Goal: Transaction & Acquisition: Purchase product/service

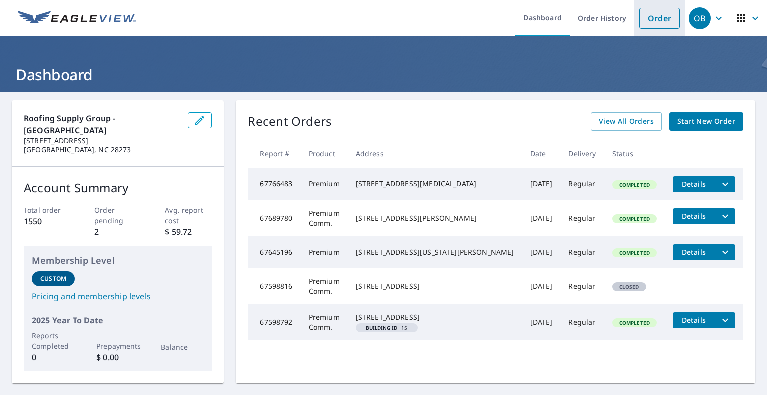
click at [649, 25] on link "Order" at bounding box center [659, 18] width 40 height 21
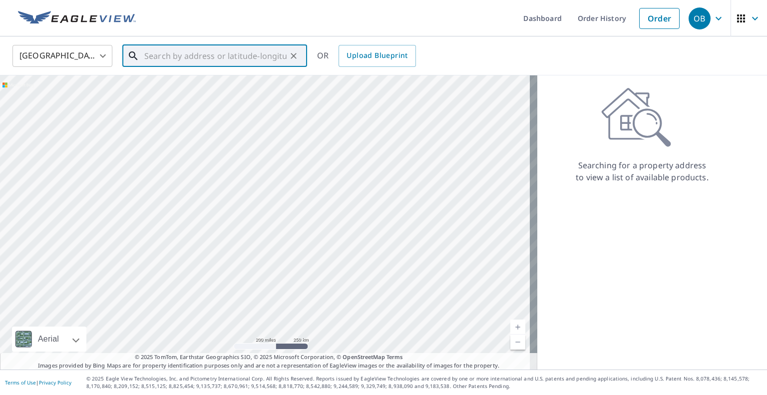
click at [233, 57] on input "text" at bounding box center [215, 56] width 142 height 28
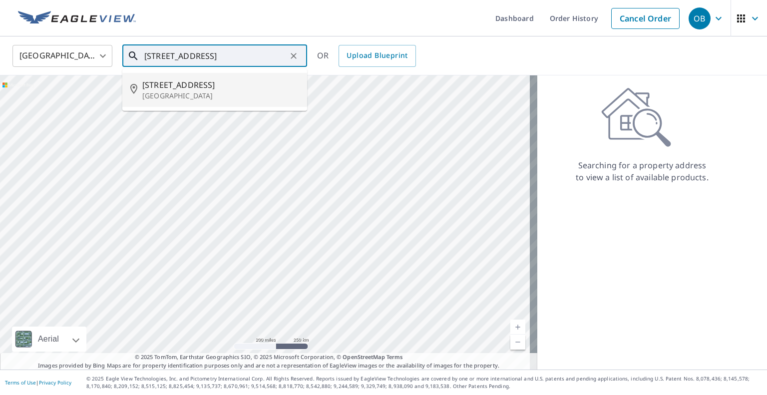
click at [191, 94] on p "[GEOGRAPHIC_DATA]" at bounding box center [220, 96] width 157 height 10
type input "[STREET_ADDRESS]"
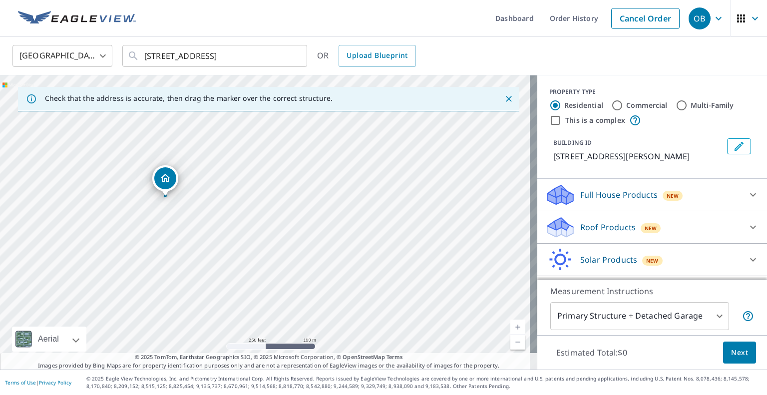
drag, startPoint x: 262, startPoint y: 198, endPoint x: 162, endPoint y: 173, distance: 102.9
click at [594, 222] on p "Roof Products" at bounding box center [607, 227] width 55 height 12
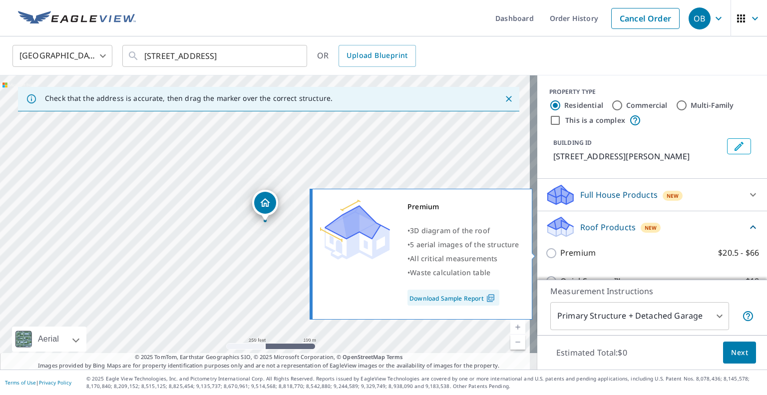
click at [546, 253] on input "Premium $20.5 - $66" at bounding box center [552, 253] width 15 height 12
checkbox input "true"
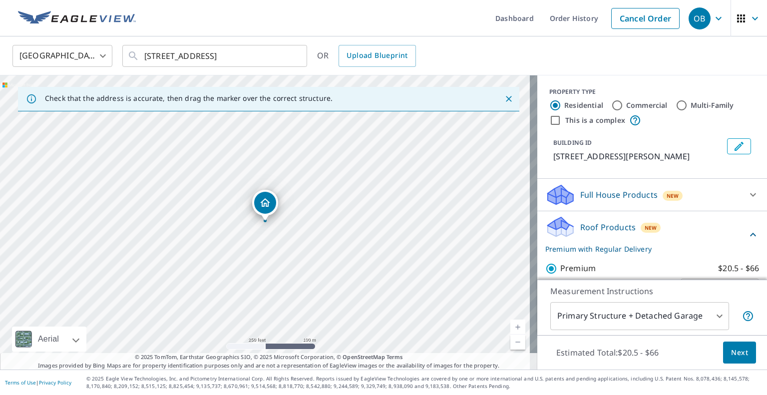
click at [735, 352] on span "Next" at bounding box center [739, 352] width 17 height 12
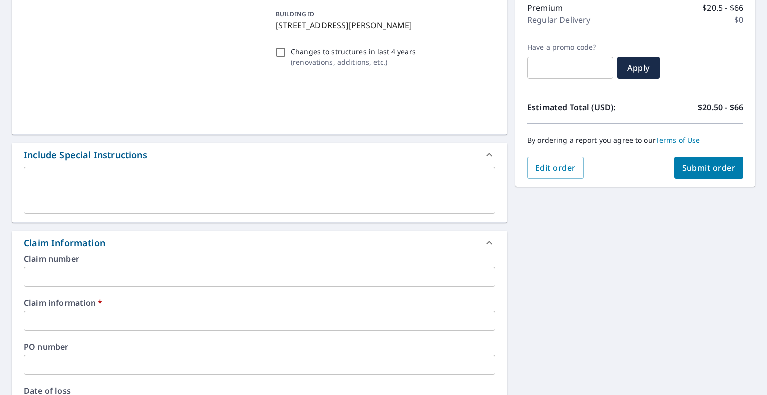
scroll to position [132, 0]
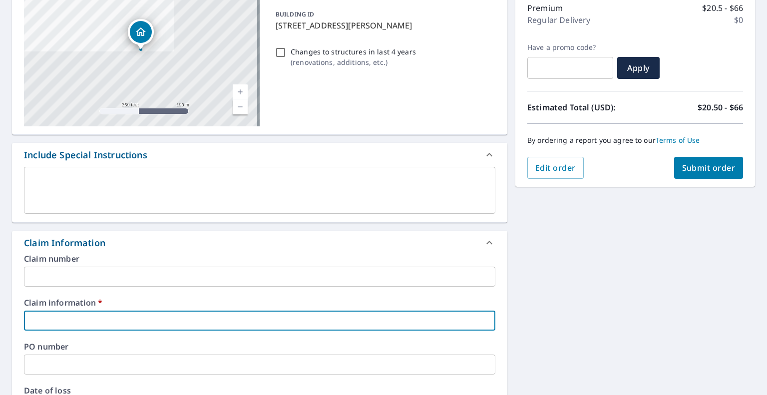
click at [198, 315] on input "text" at bounding box center [259, 321] width 471 height 20
type input "315252"
checkbox input "true"
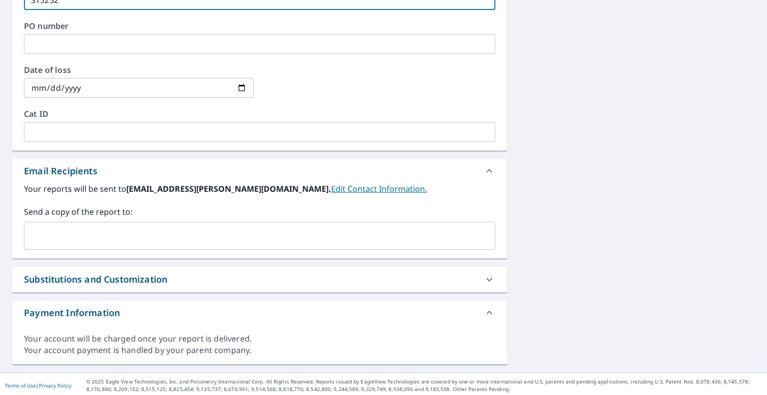
scroll to position [454, 0]
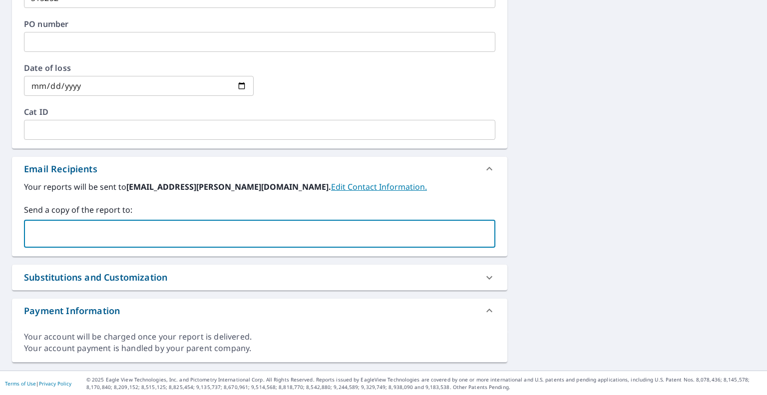
click at [156, 235] on input "text" at bounding box center [251, 233] width 447 height 19
type input "[EMAIL_ADDRESS][PERSON_NAME][DOMAIN_NAME]"
checkbox input "true"
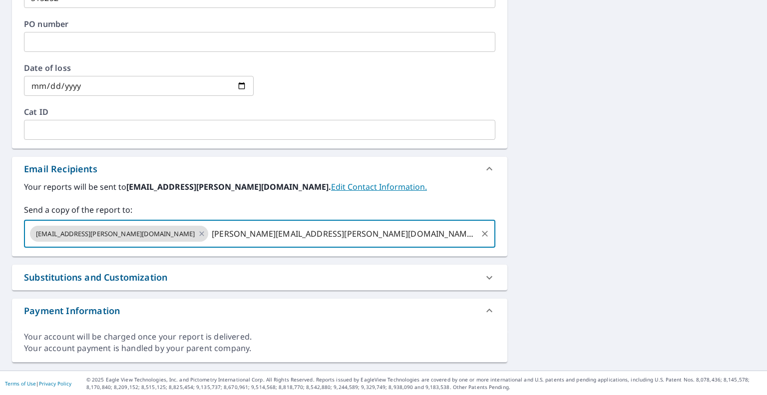
type input "[PERSON_NAME][EMAIL_ADDRESS][PERSON_NAME][DOMAIN_NAME]"
checkbox input "true"
paste input "[PERSON_NAME][EMAIL_ADDRESS][PERSON_NAME][DOMAIN_NAME]"
type input "[PERSON_NAME][EMAIL_ADDRESS][PERSON_NAME][DOMAIN_NAME]"
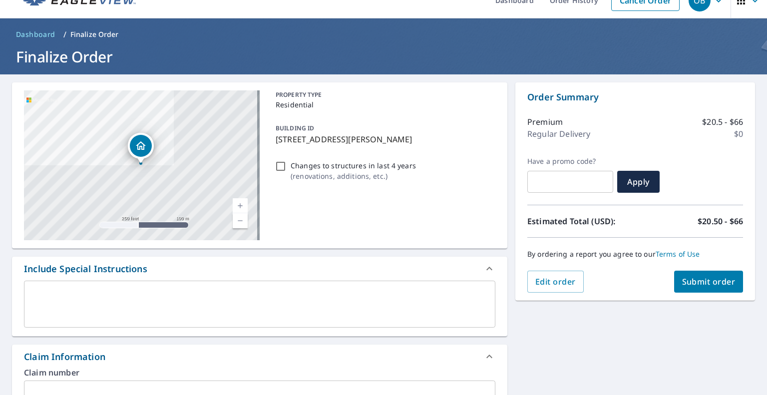
scroll to position [17, 0]
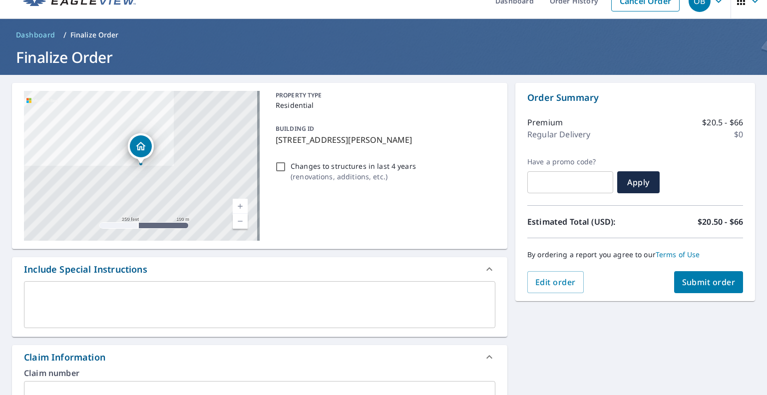
click at [705, 287] on span "Submit order" at bounding box center [708, 282] width 53 height 11
checkbox input "true"
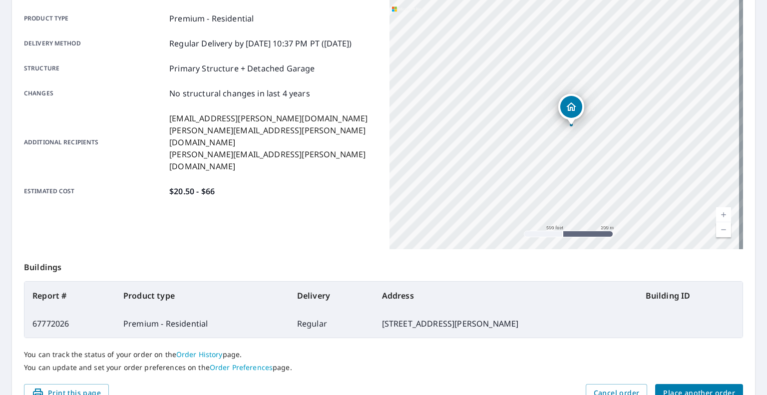
scroll to position [192, 0]
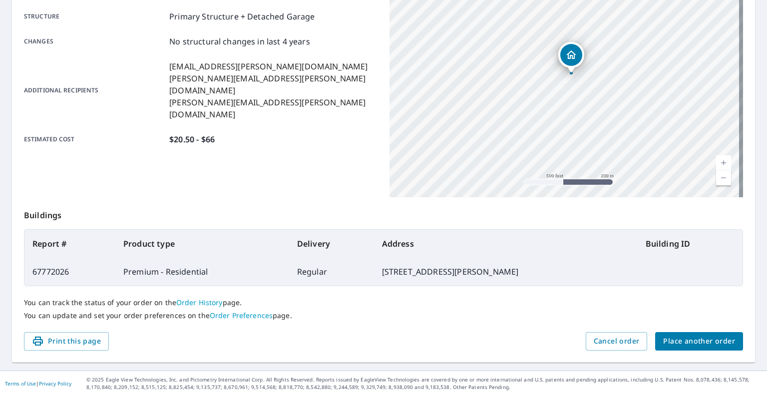
click at [698, 336] on span "Place another order" at bounding box center [699, 341] width 72 height 12
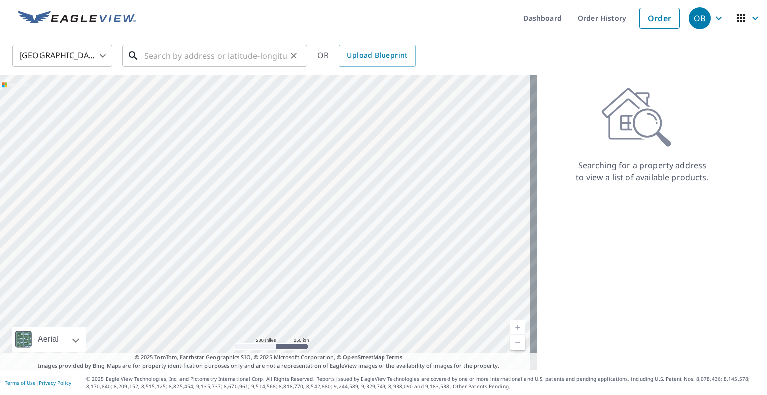
click at [229, 56] on input "text" at bounding box center [215, 56] width 142 height 28
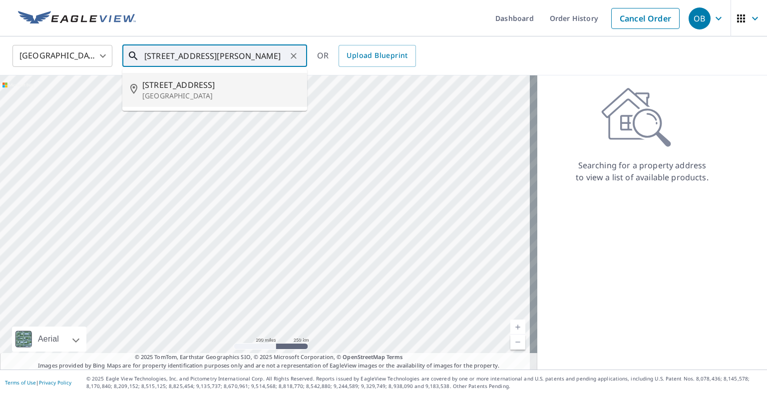
click at [201, 88] on span "[STREET_ADDRESS]" at bounding box center [220, 85] width 157 height 12
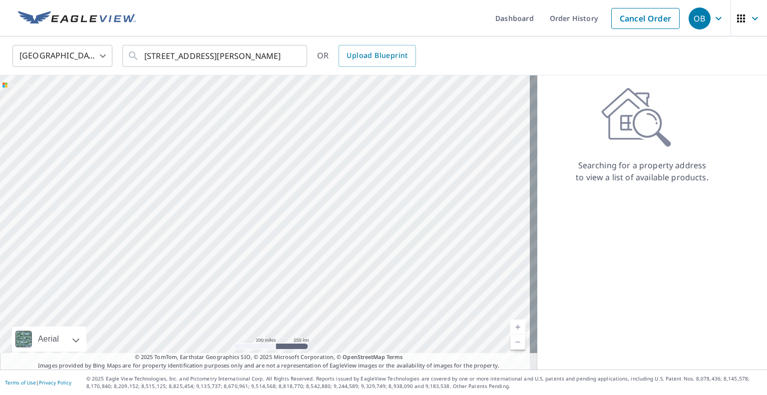
type input "[STREET_ADDRESS]"
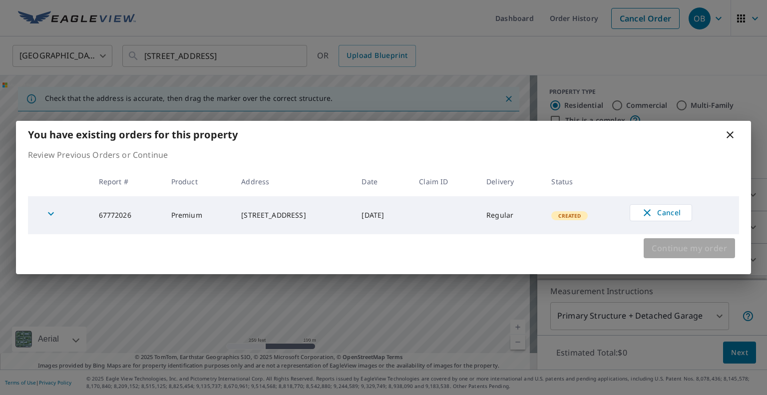
click at [658, 249] on span "Continue my order" at bounding box center [689, 248] width 75 height 14
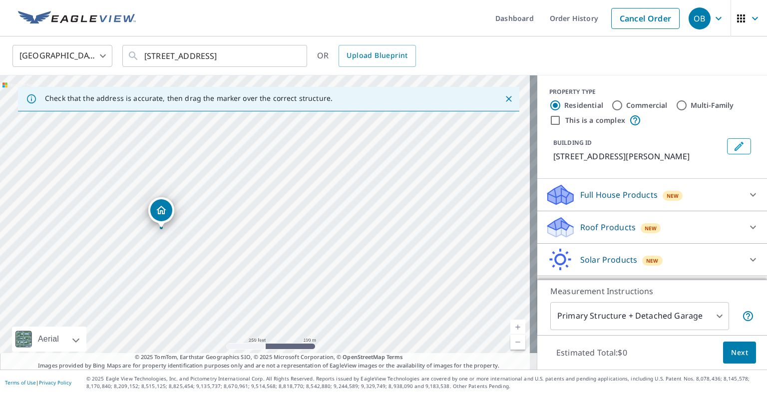
drag, startPoint x: 262, startPoint y: 202, endPoint x: 158, endPoint y: 209, distance: 104.1
click at [594, 229] on p "Roof Products" at bounding box center [607, 227] width 55 height 12
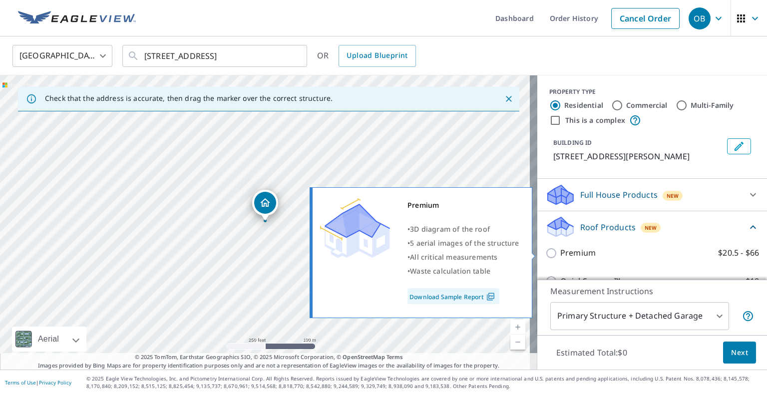
click at [547, 251] on input "Premium $20.5 - $66" at bounding box center [552, 253] width 15 height 12
checkbox input "true"
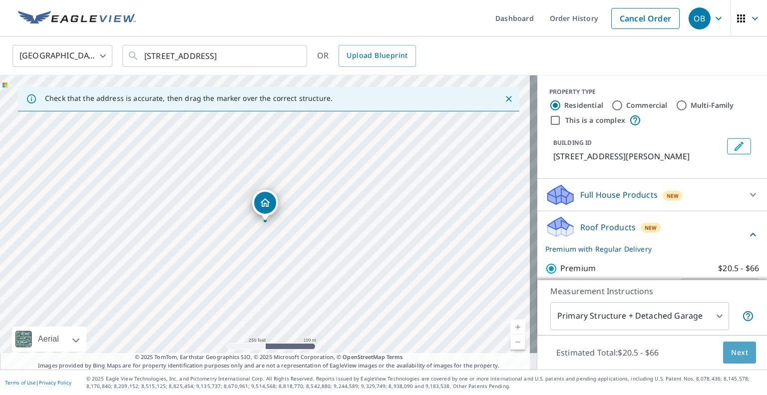
click at [737, 354] on span "Next" at bounding box center [739, 352] width 17 height 12
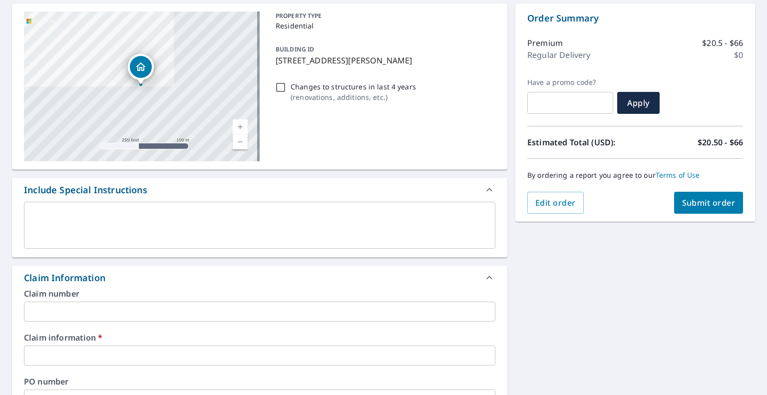
scroll to position [97, 0]
click at [230, 355] on input "text" at bounding box center [259, 355] width 471 height 20
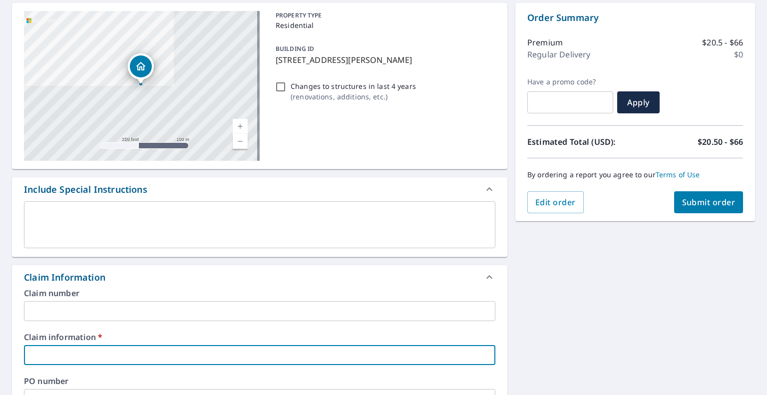
type input "315252"
checkbox input "true"
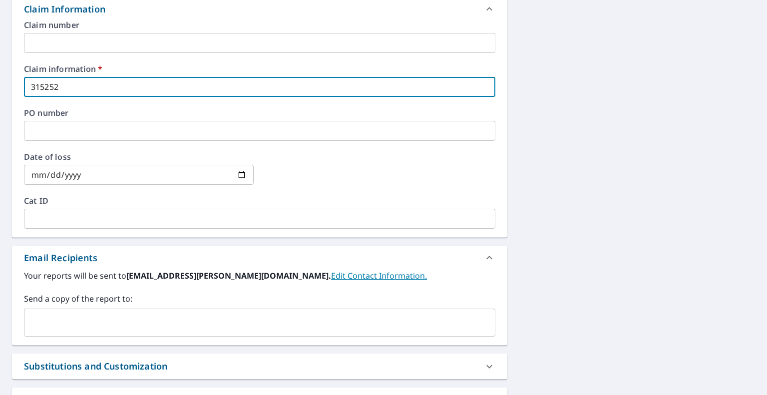
scroll to position [366, 0]
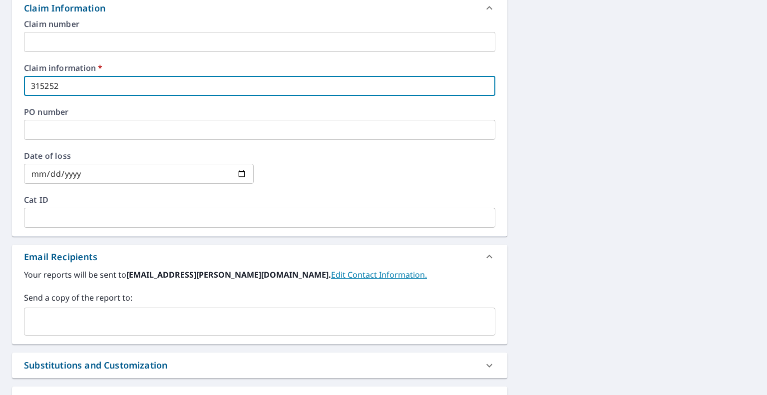
click at [136, 325] on input "text" at bounding box center [251, 321] width 447 height 19
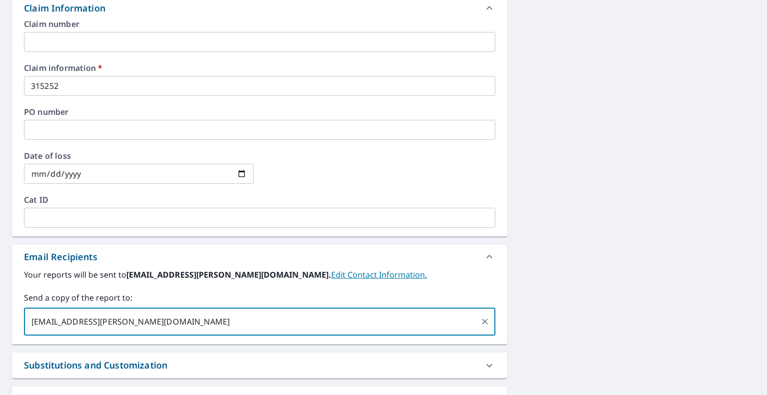
type input "[EMAIL_ADDRESS][PERSON_NAME][DOMAIN_NAME]"
checkbox input "true"
type input "o"
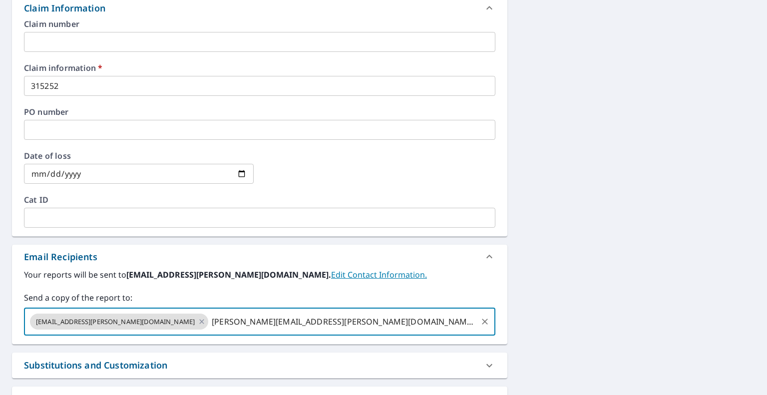
type input "[PERSON_NAME][EMAIL_ADDRESS][PERSON_NAME][DOMAIN_NAME]"
checkbox input "true"
paste input "[PERSON_NAME][EMAIL_ADDRESS][PERSON_NAME][DOMAIN_NAME]"
type input "[PERSON_NAME][EMAIL_ADDRESS][PERSON_NAME][DOMAIN_NAME]"
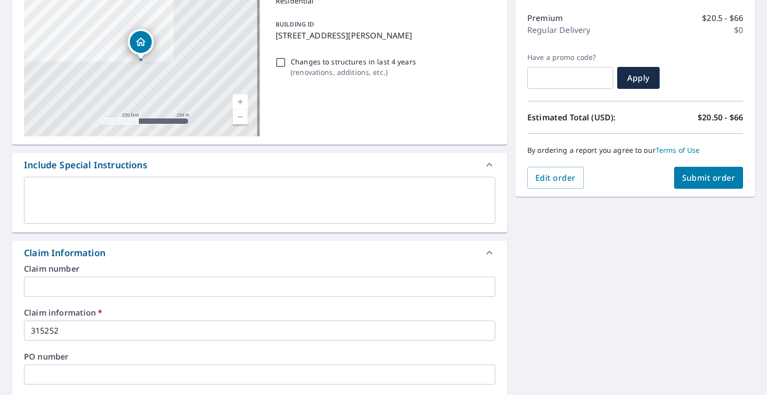
scroll to position [18, 0]
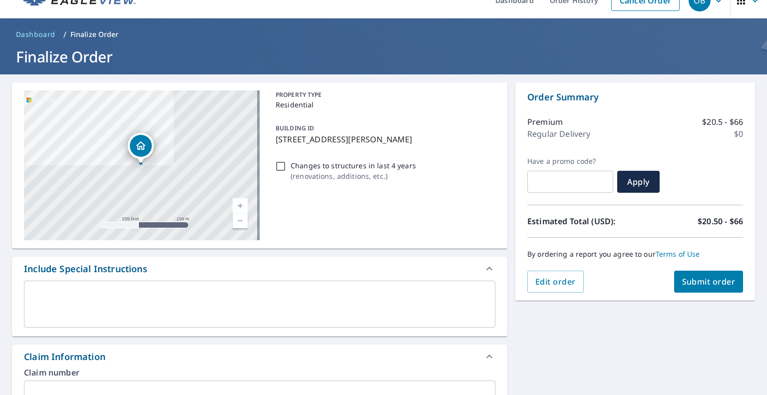
click at [711, 280] on span "Submit order" at bounding box center [708, 281] width 53 height 11
checkbox input "true"
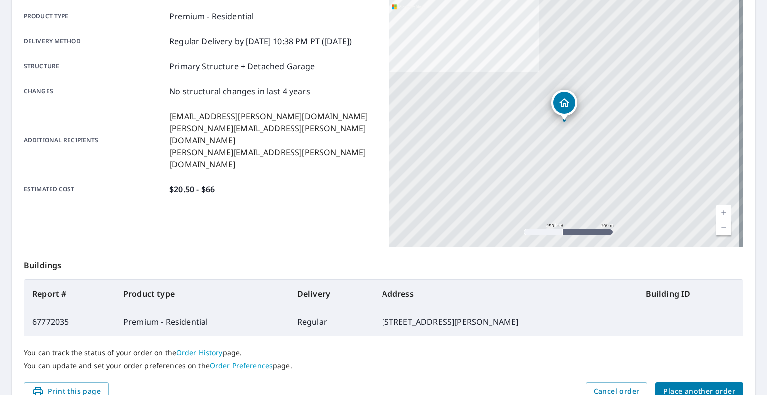
scroll to position [144, 0]
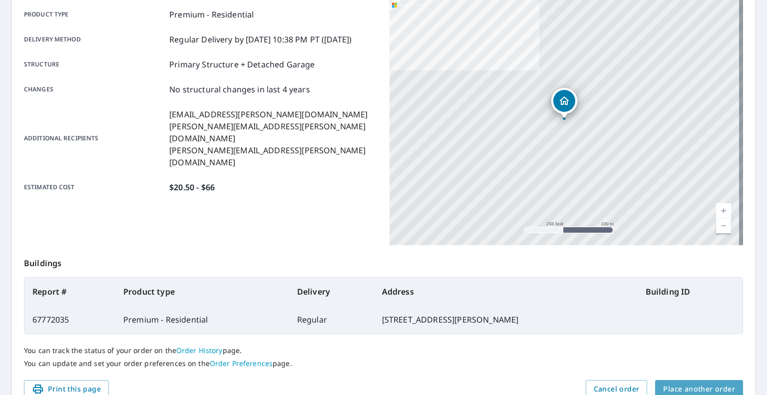
click at [686, 383] on span "Place another order" at bounding box center [699, 389] width 72 height 12
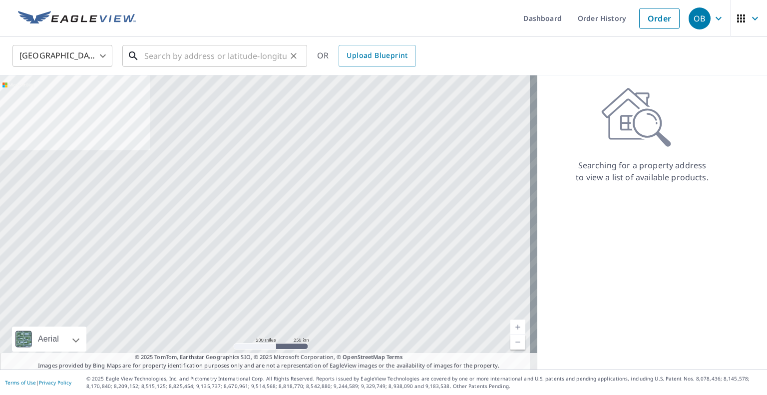
click at [260, 55] on input "text" at bounding box center [215, 56] width 142 height 28
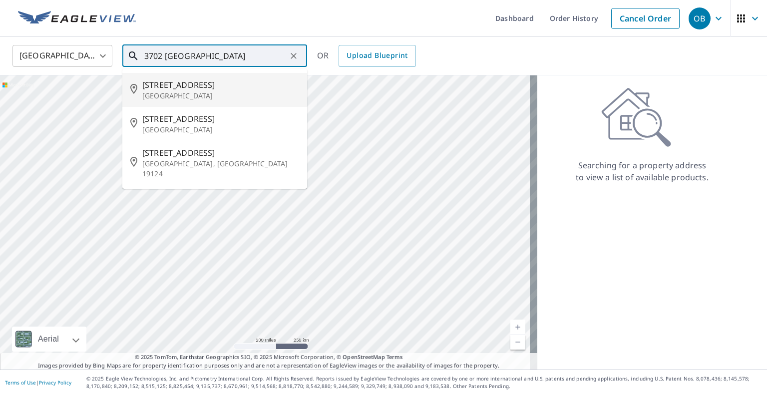
click at [226, 91] on p "[GEOGRAPHIC_DATA]" at bounding box center [220, 96] width 157 height 10
type input "[STREET_ADDRESS]"
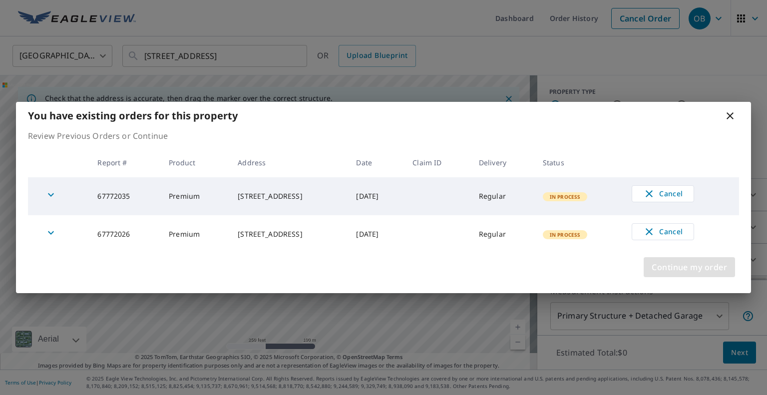
click at [685, 268] on span "Continue my order" at bounding box center [689, 267] width 75 height 14
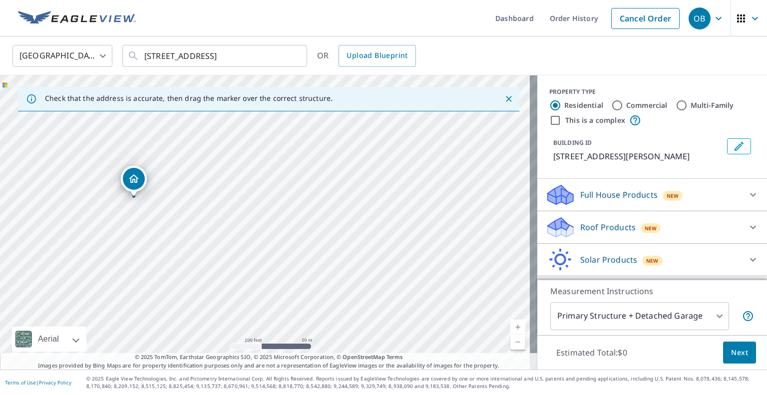
drag, startPoint x: 280, startPoint y: 171, endPoint x: 134, endPoint y: 174, distance: 145.8
click at [602, 226] on p "Roof Products" at bounding box center [607, 227] width 55 height 12
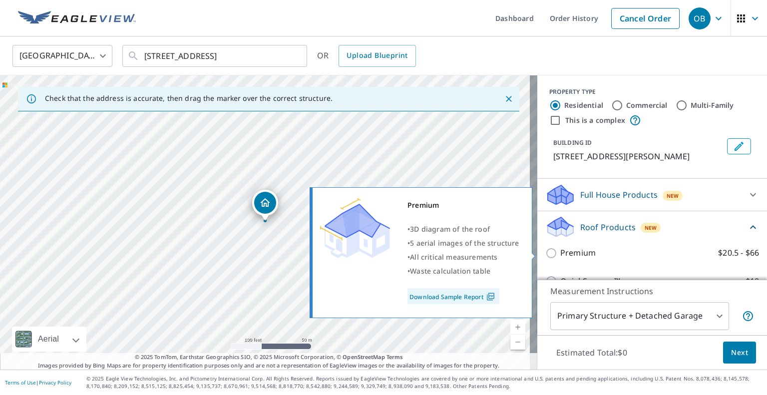
click at [545, 251] on input "Premium $20.5 - $66" at bounding box center [552, 253] width 15 height 12
checkbox input "true"
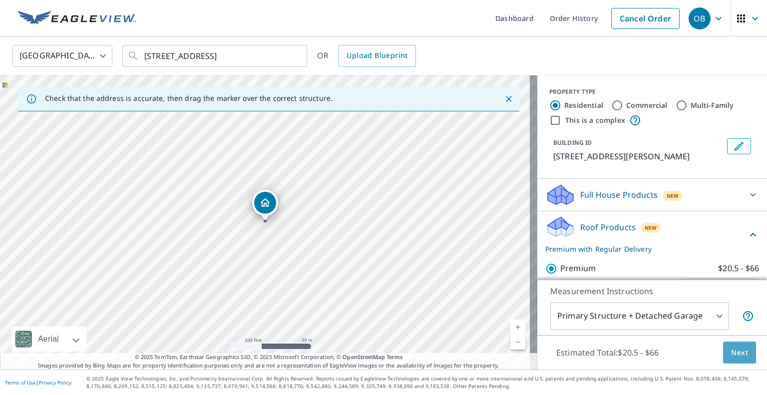
click at [733, 353] on span "Next" at bounding box center [739, 352] width 17 height 12
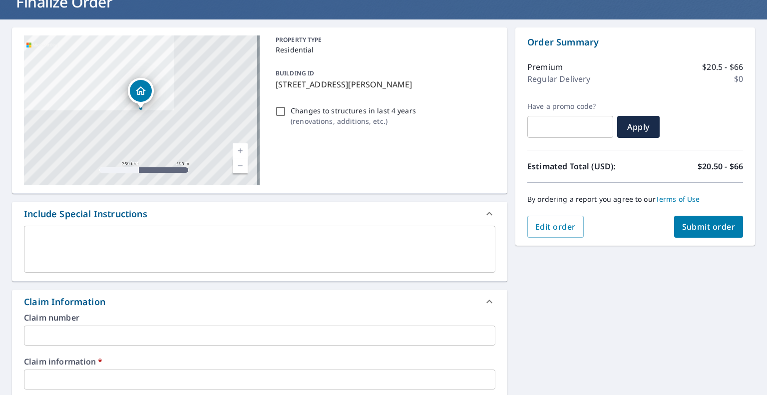
scroll to position [75, 0]
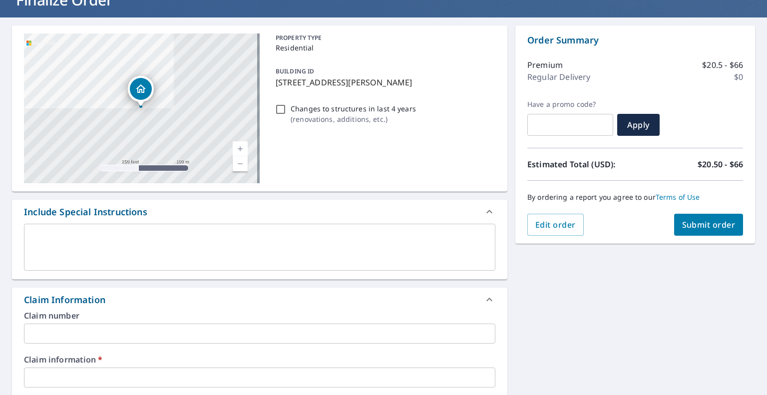
click at [189, 371] on input "text" at bounding box center [259, 377] width 471 height 20
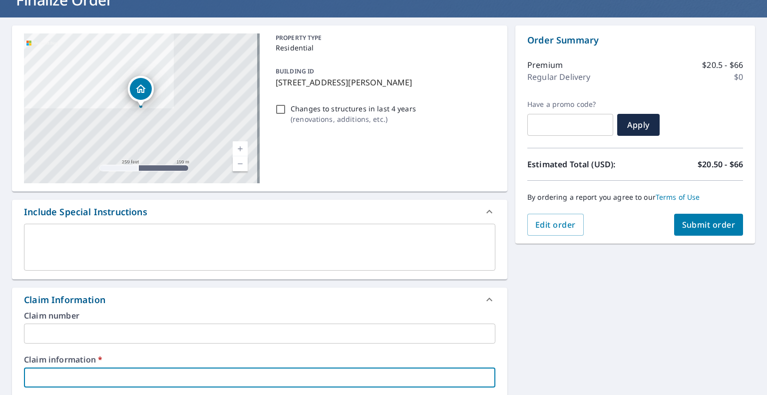
type input "315252"
checkbox input "true"
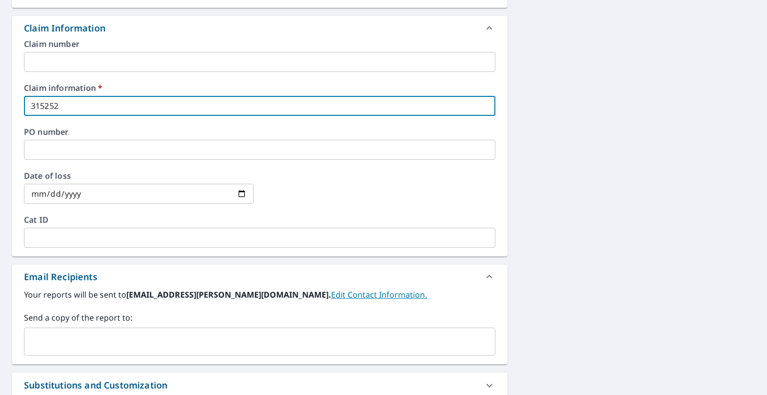
scroll to position [347, 0]
click at [156, 348] on input "text" at bounding box center [251, 341] width 447 height 19
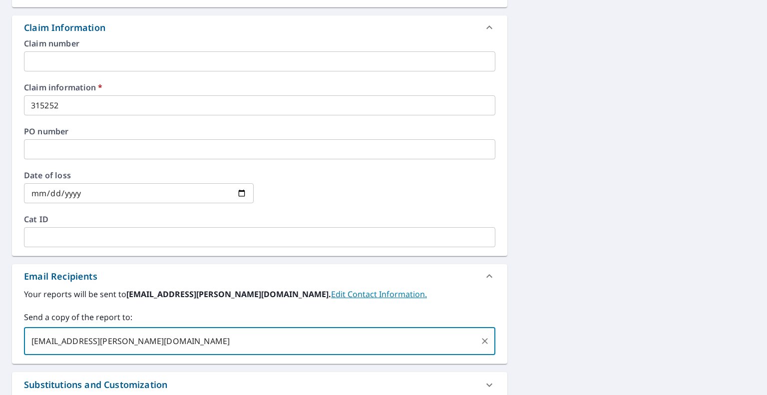
type input "[EMAIL_ADDRESS][PERSON_NAME][DOMAIN_NAME]"
checkbox input "true"
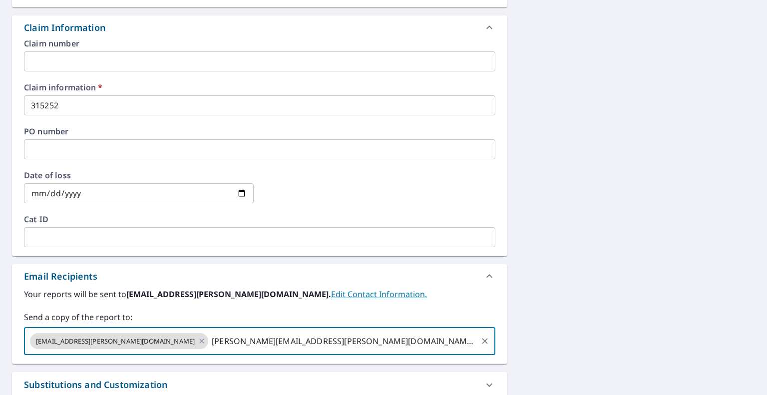
type input "[PERSON_NAME][EMAIL_ADDRESS][PERSON_NAME][DOMAIN_NAME]"
checkbox input "true"
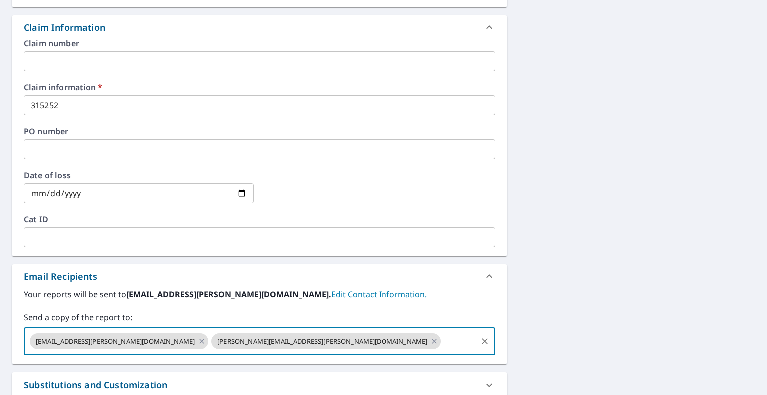
paste input "[PERSON_NAME][EMAIL_ADDRESS][PERSON_NAME][DOMAIN_NAME]"
type input "[PERSON_NAME][EMAIL_ADDRESS][PERSON_NAME][DOMAIN_NAME]"
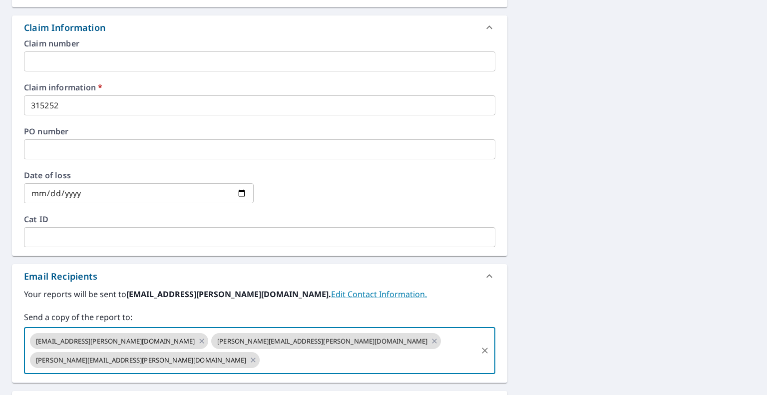
scroll to position [454, 0]
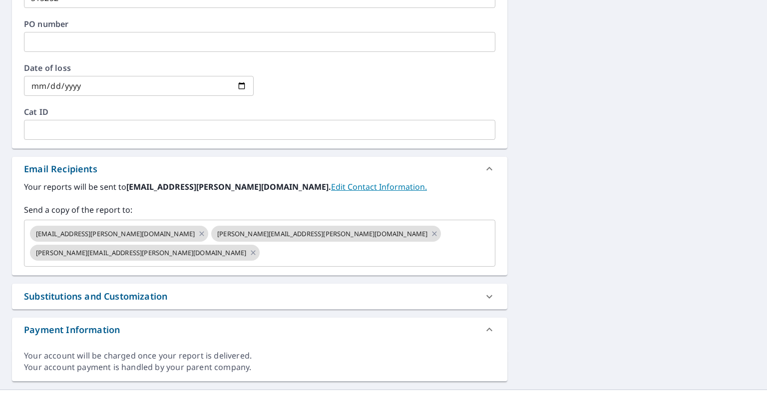
click at [566, 232] on div "[STREET_ADDRESS] Aerial Road A standard road map Aerial A detailed look from ab…" at bounding box center [383, 13] width 767 height 751
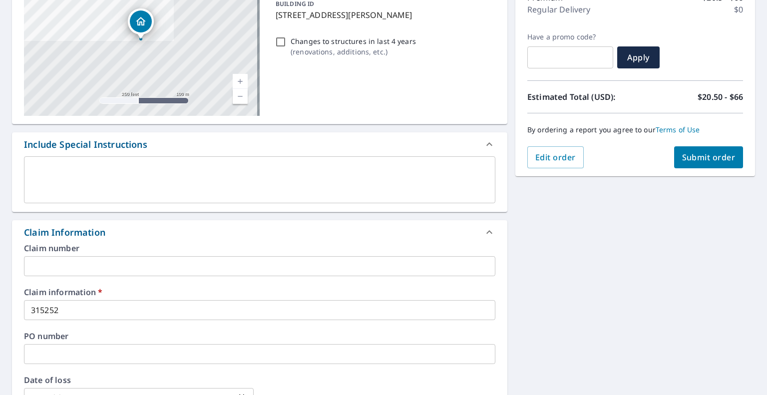
scroll to position [142, 0]
click at [702, 159] on span "Submit order" at bounding box center [708, 157] width 53 height 11
checkbox input "true"
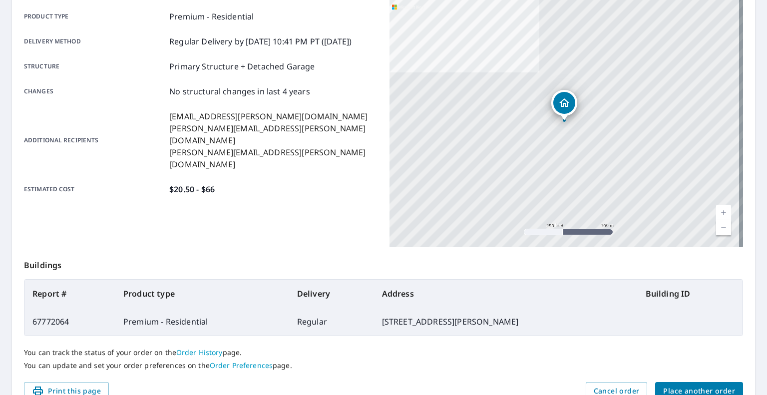
scroll to position [167, 0]
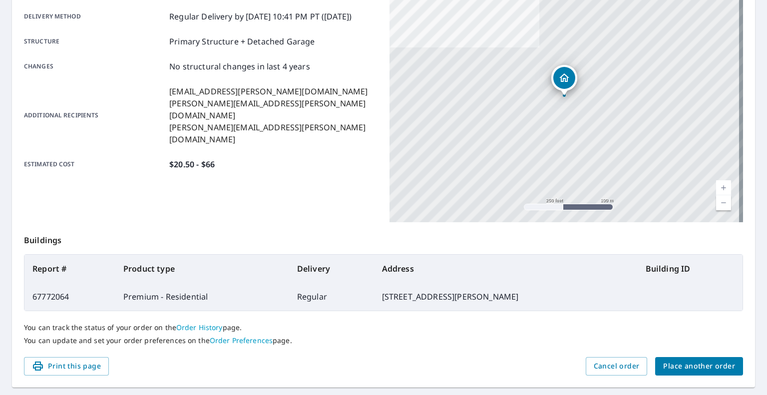
click at [701, 361] on span "Place another order" at bounding box center [699, 366] width 72 height 12
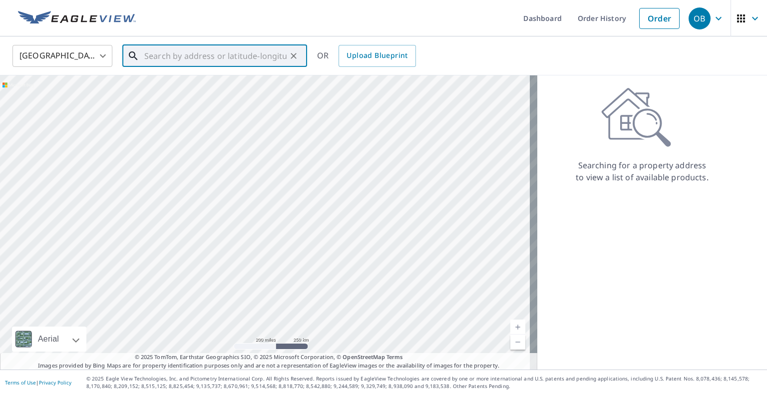
click at [249, 56] on input "text" at bounding box center [215, 56] width 142 height 28
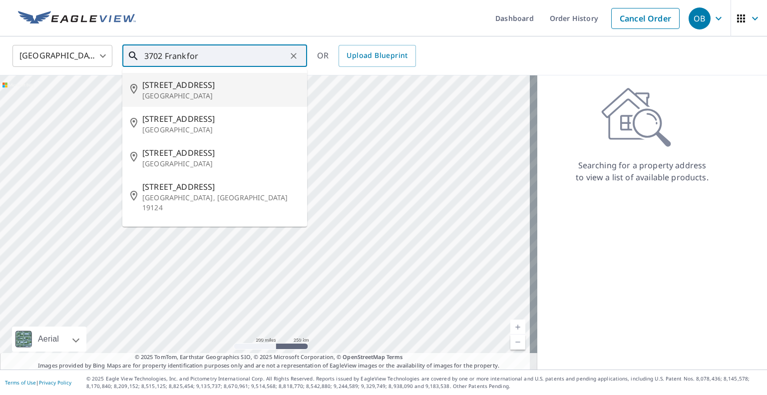
click at [213, 93] on p "[GEOGRAPHIC_DATA]" at bounding box center [220, 96] width 157 height 10
type input "[STREET_ADDRESS]"
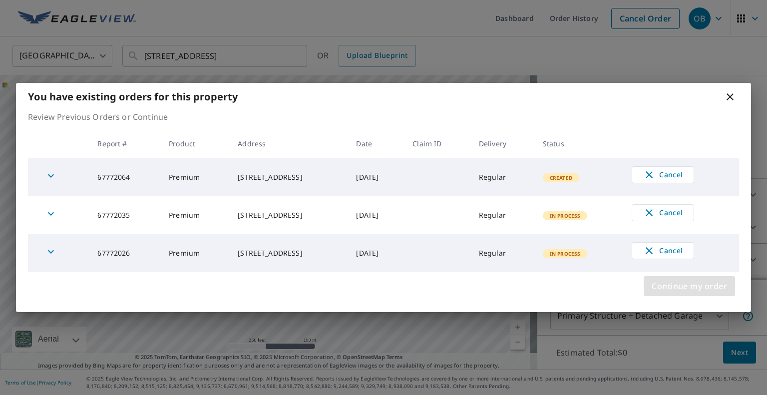
click at [699, 290] on span "Continue my order" at bounding box center [689, 286] width 75 height 14
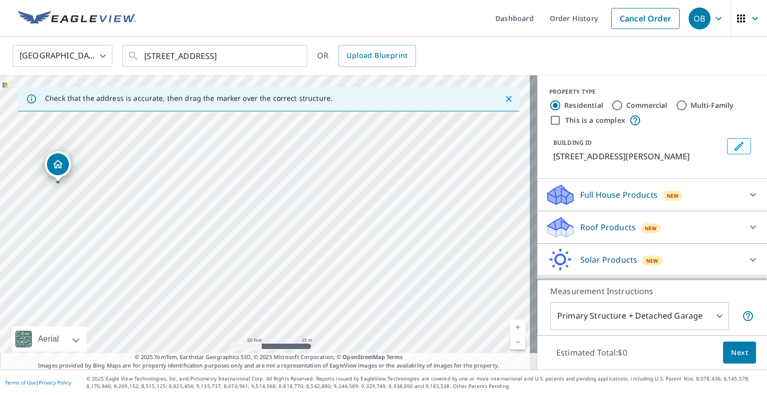
drag, startPoint x: 204, startPoint y: 187, endPoint x: 52, endPoint y: 170, distance: 152.7
click at [601, 228] on p "Roof Products" at bounding box center [607, 227] width 55 height 12
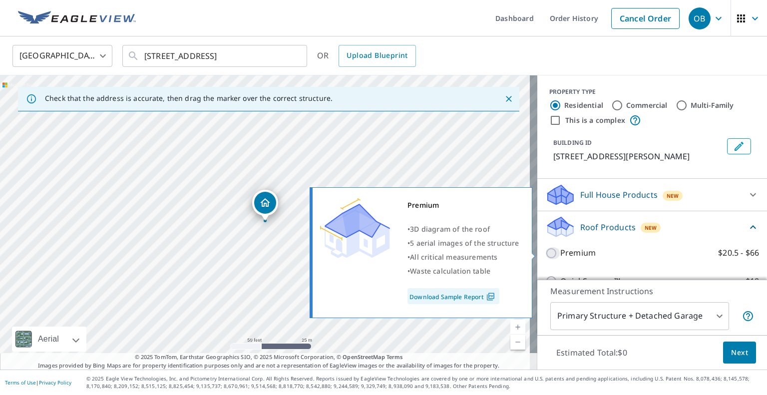
click at [545, 252] on input "Premium $20.5 - $66" at bounding box center [552, 253] width 15 height 12
checkbox input "true"
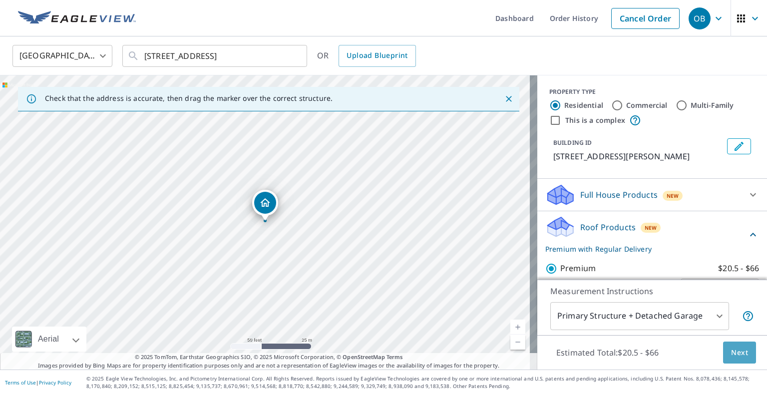
click at [735, 354] on span "Next" at bounding box center [739, 352] width 17 height 12
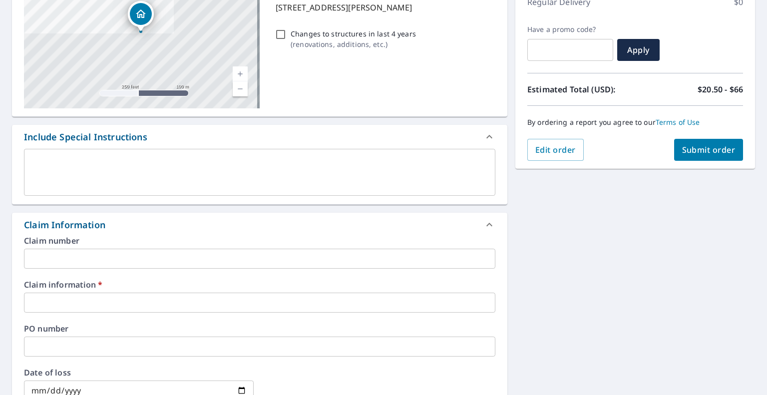
scroll to position [151, 0]
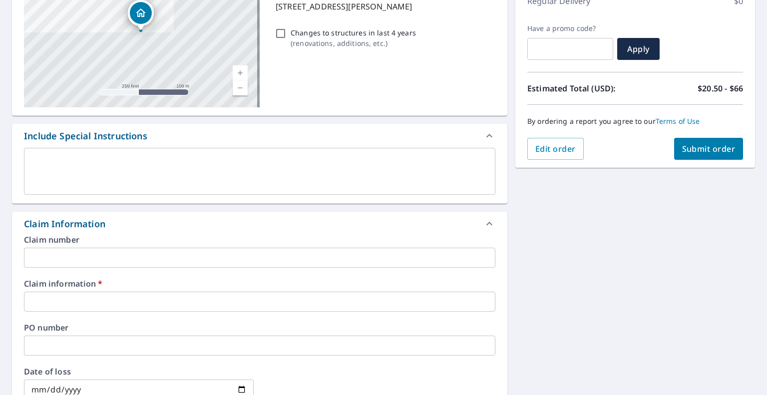
click at [247, 300] on input "text" at bounding box center [259, 302] width 471 height 20
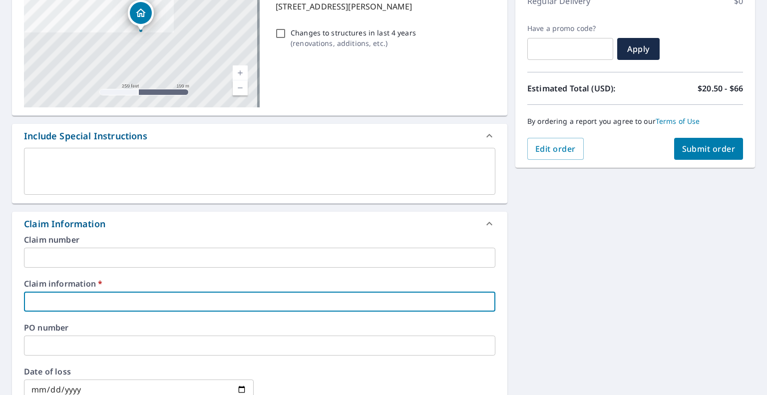
type input "315252"
checkbox input "true"
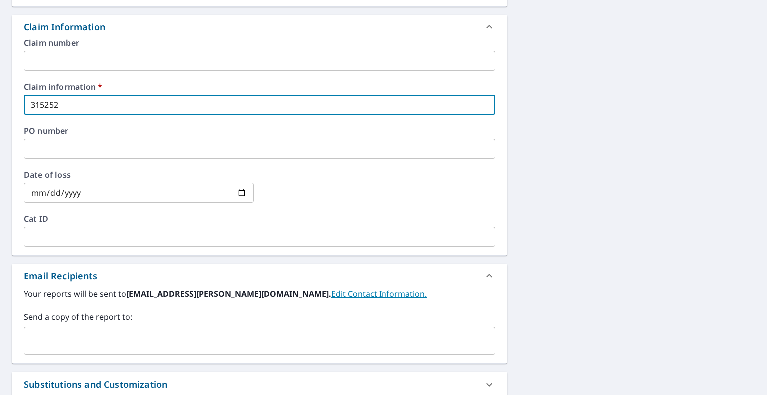
scroll to position [349, 0]
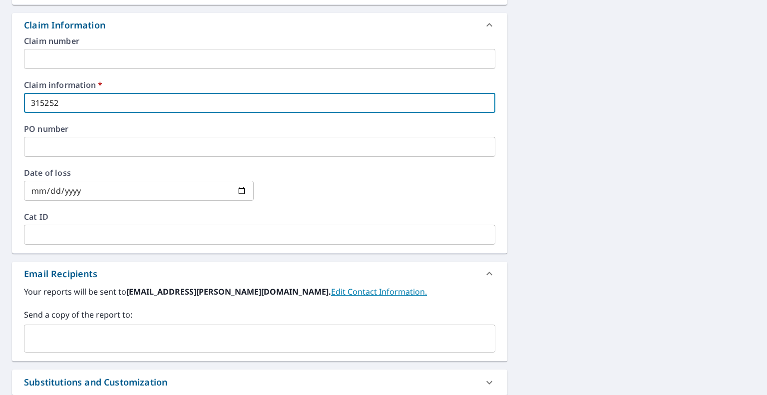
click at [114, 336] on input "text" at bounding box center [251, 338] width 447 height 19
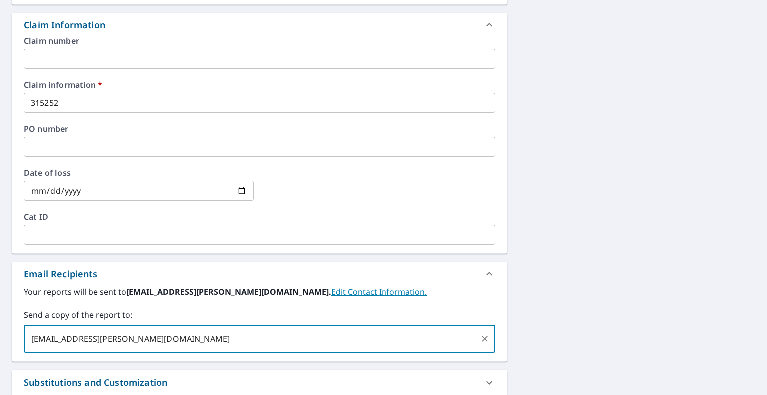
type input "[EMAIL_ADDRESS][PERSON_NAME][DOMAIN_NAME]"
checkbox input "true"
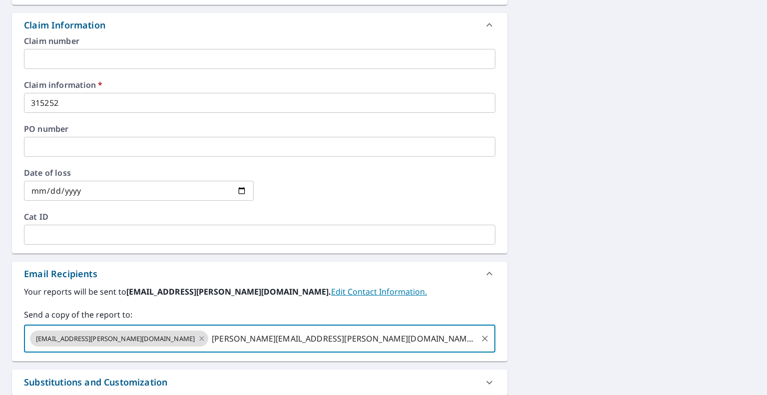
type input "[PERSON_NAME][EMAIL_ADDRESS][PERSON_NAME][DOMAIN_NAME]"
checkbox input "true"
paste input "[PERSON_NAME][EMAIL_ADDRESS][PERSON_NAME][DOMAIN_NAME]"
type input "[PERSON_NAME][EMAIL_ADDRESS][PERSON_NAME][DOMAIN_NAME]"
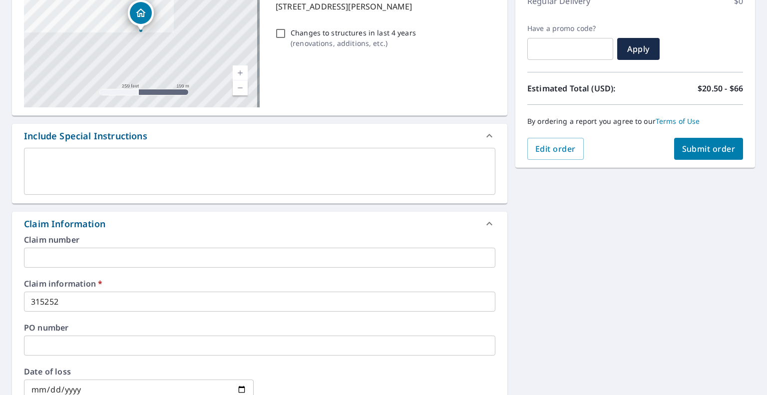
scroll to position [150, 0]
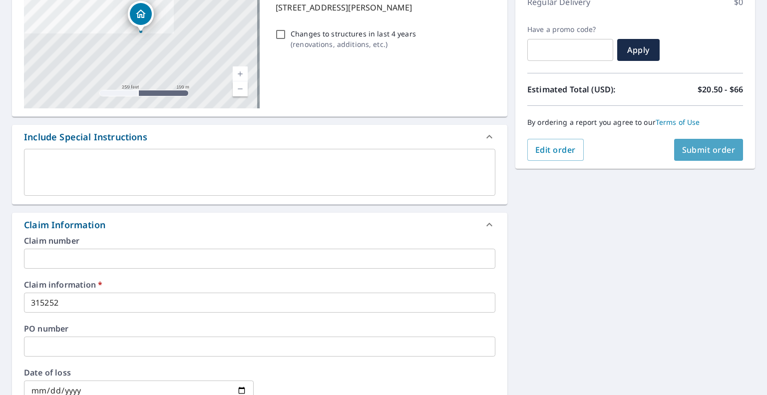
click at [708, 153] on span "Submit order" at bounding box center [708, 149] width 53 height 11
checkbox input "true"
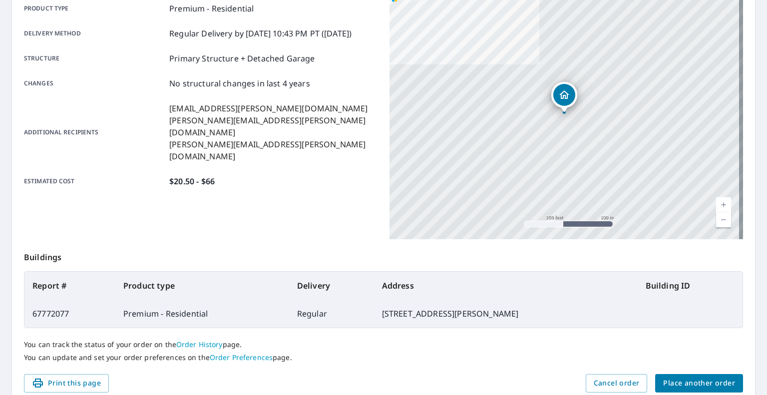
click at [685, 384] on span "Place another order" at bounding box center [699, 383] width 72 height 12
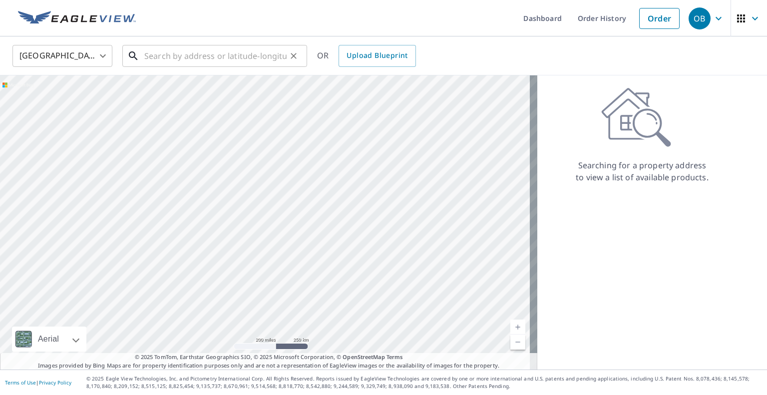
click at [217, 57] on input "text" at bounding box center [215, 56] width 142 height 28
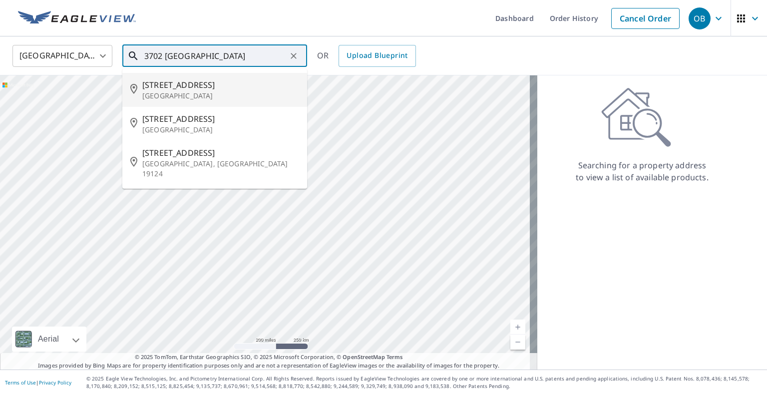
click at [205, 78] on li "[STREET_ADDRESS]" at bounding box center [214, 90] width 185 height 34
type input "[STREET_ADDRESS]"
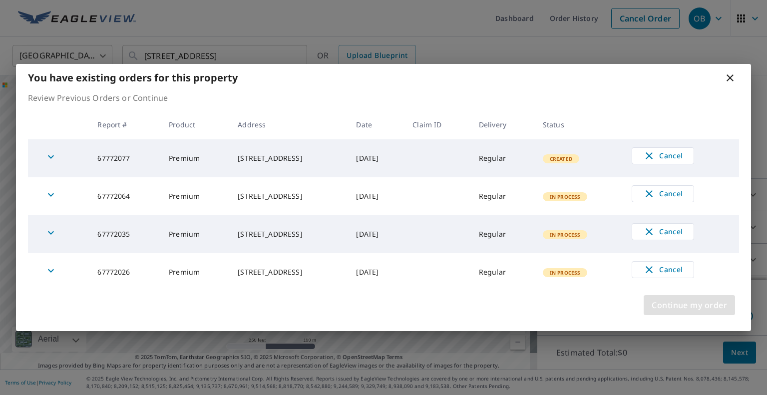
click at [681, 300] on span "Continue my order" at bounding box center [689, 305] width 75 height 14
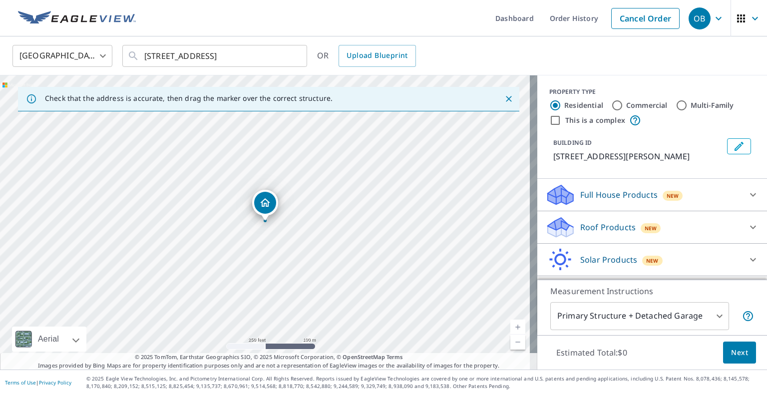
click at [590, 227] on p "Roof Products" at bounding box center [607, 227] width 55 height 12
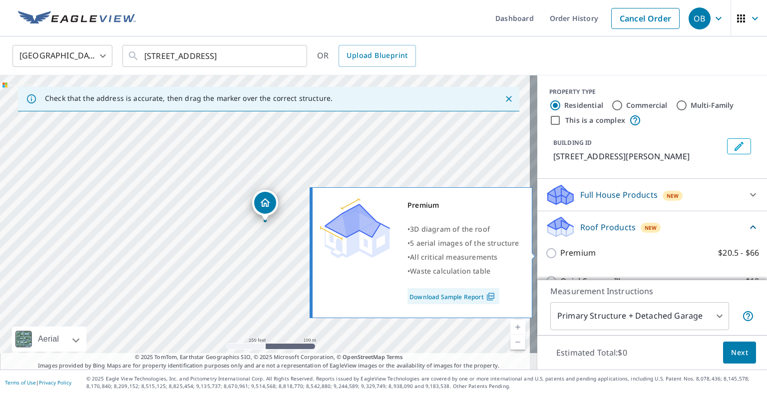
click at [547, 254] on input "Premium $20.5 - $66" at bounding box center [552, 253] width 15 height 12
checkbox input "true"
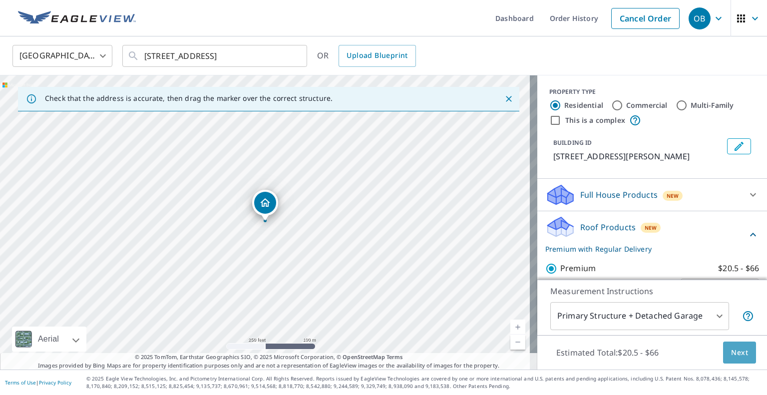
click at [732, 353] on span "Next" at bounding box center [739, 352] width 17 height 12
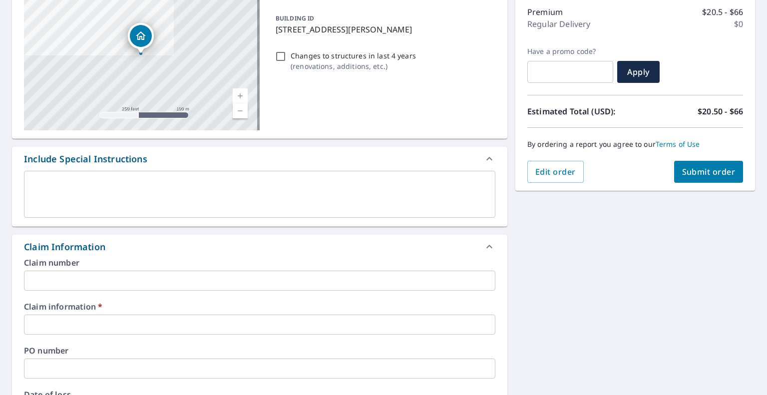
scroll to position [133, 0]
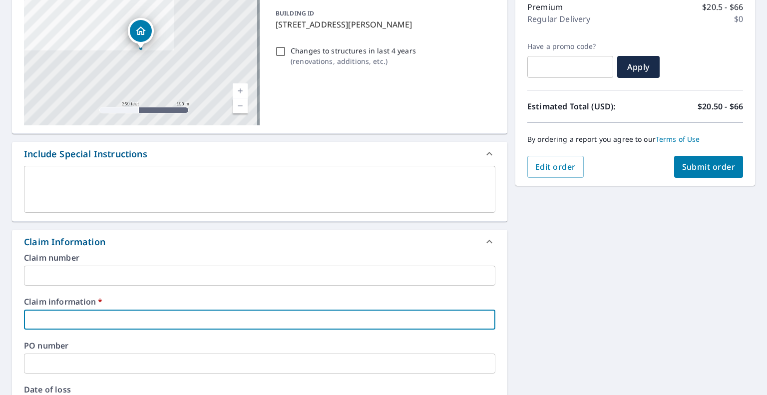
click at [120, 325] on input "text" at bounding box center [259, 320] width 471 height 20
type input "315252"
checkbox input "true"
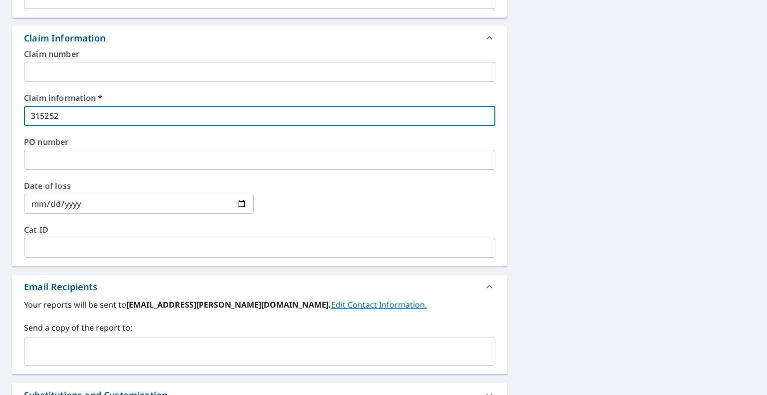
scroll to position [382, 0]
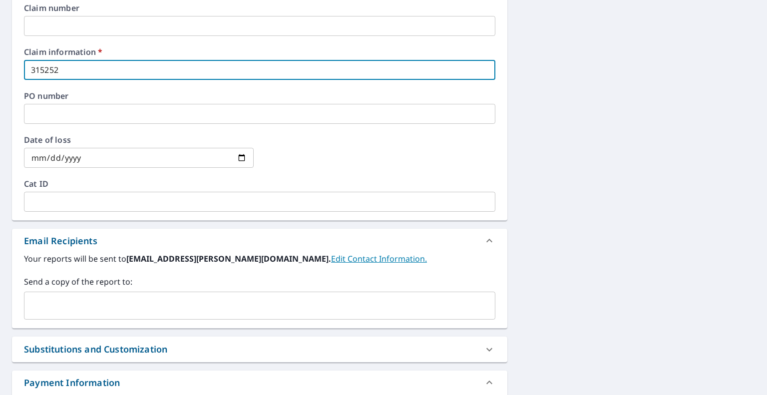
click at [151, 307] on input "text" at bounding box center [251, 305] width 447 height 19
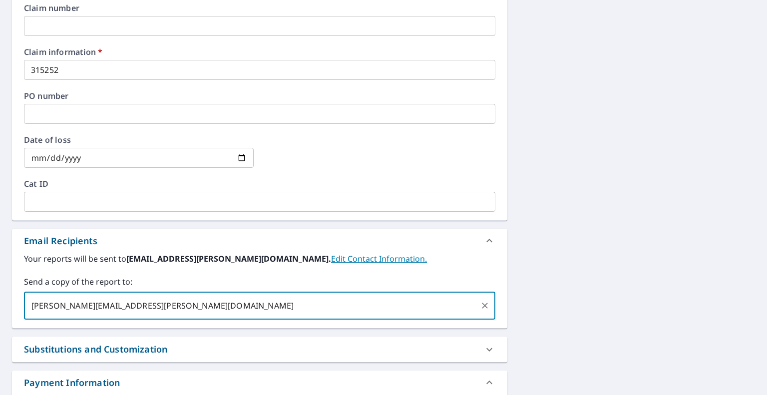
type input "[PERSON_NAME][EMAIL_ADDRESS][PERSON_NAME][DOMAIN_NAME]"
checkbox input "true"
type input "[EMAIL_ADDRESS][PERSON_NAME][DOMAIN_NAME]"
checkbox input "true"
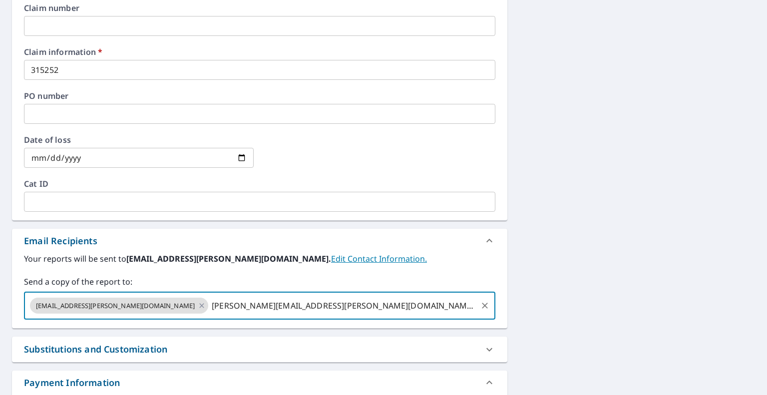
type input "[PERSON_NAME][EMAIL_ADDRESS][PERSON_NAME][DOMAIN_NAME]"
checkbox input "true"
paste input "[PERSON_NAME][EMAIL_ADDRESS][PERSON_NAME][DOMAIN_NAME]"
type input "[PERSON_NAME][EMAIL_ADDRESS][PERSON_NAME][DOMAIN_NAME]"
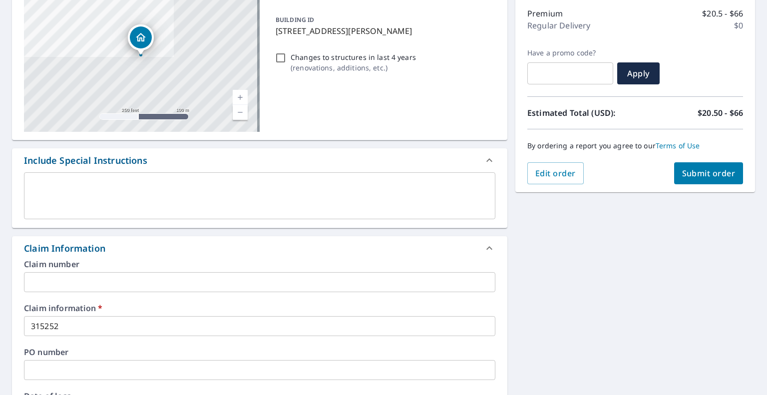
scroll to position [124, 0]
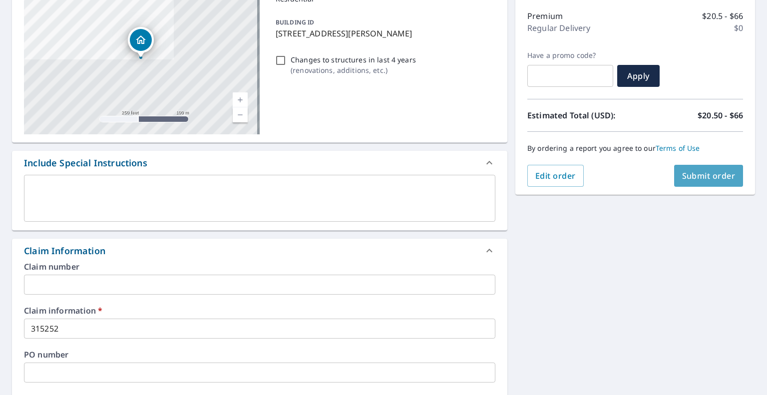
click at [715, 176] on span "Submit order" at bounding box center [708, 175] width 53 height 11
checkbox input "true"
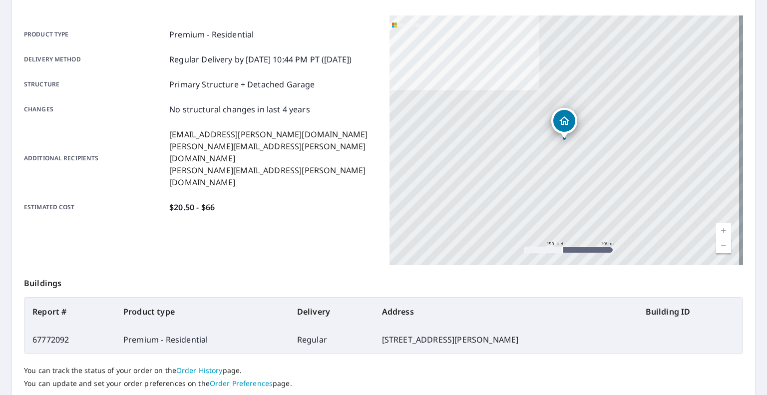
click at [563, 328] on td "[STREET_ADDRESS][PERSON_NAME]" at bounding box center [506, 340] width 264 height 28
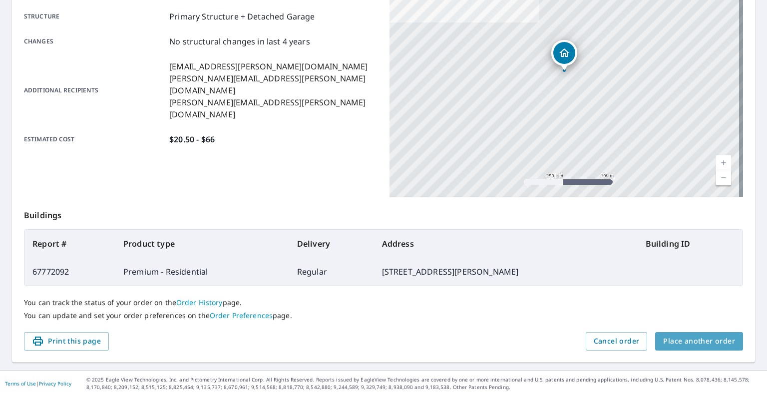
click at [709, 345] on span "Place another order" at bounding box center [699, 341] width 72 height 12
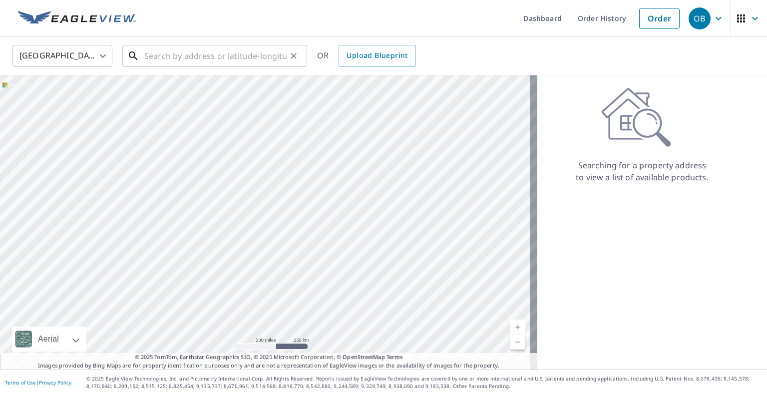
click at [213, 61] on input "text" at bounding box center [215, 56] width 142 height 28
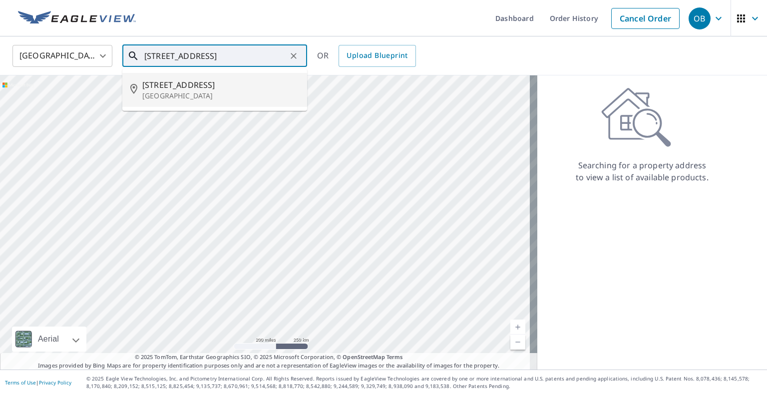
click at [192, 86] on span "[STREET_ADDRESS]" at bounding box center [220, 85] width 157 height 12
type input "[STREET_ADDRESS]"
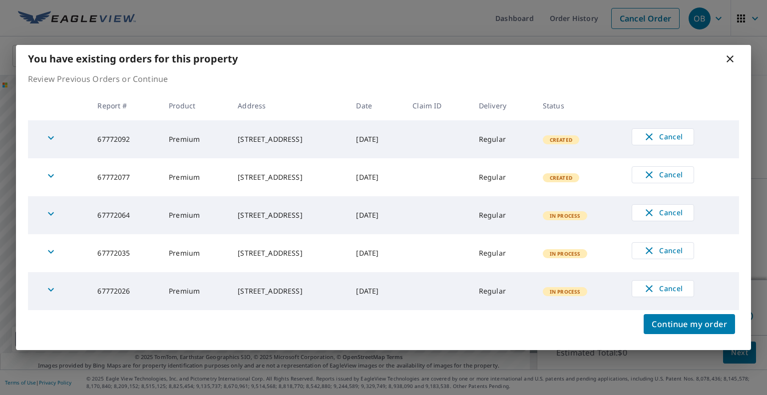
click at [404, 289] on td "[DATE]" at bounding box center [376, 291] width 56 height 38
click at [673, 325] on span "Continue my order" at bounding box center [689, 324] width 75 height 14
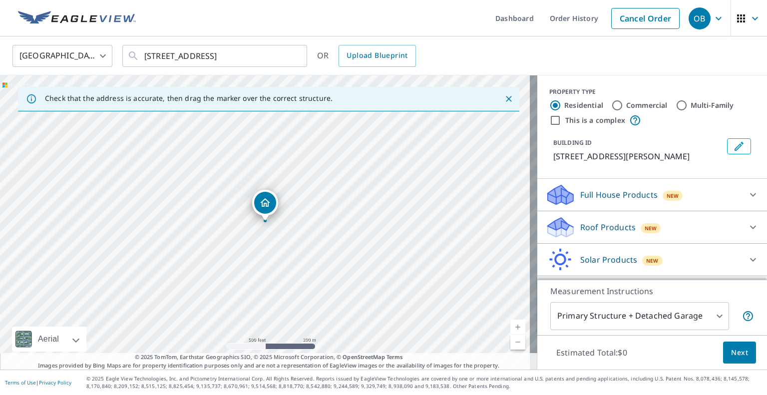
click at [673, 325] on span "Continue my order" at bounding box center [689, 324] width 75 height 14
drag, startPoint x: 303, startPoint y: 261, endPoint x: 537, endPoint y: 239, distance: 234.7
click at [537, 239] on div "Check that the address is accurate, then drag the marker over the correct struc…" at bounding box center [383, 222] width 767 height 294
click at [483, 295] on div "[STREET_ADDRESS]" at bounding box center [268, 222] width 537 height 294
drag, startPoint x: 199, startPoint y: 264, endPoint x: 379, endPoint y: 228, distance: 183.8
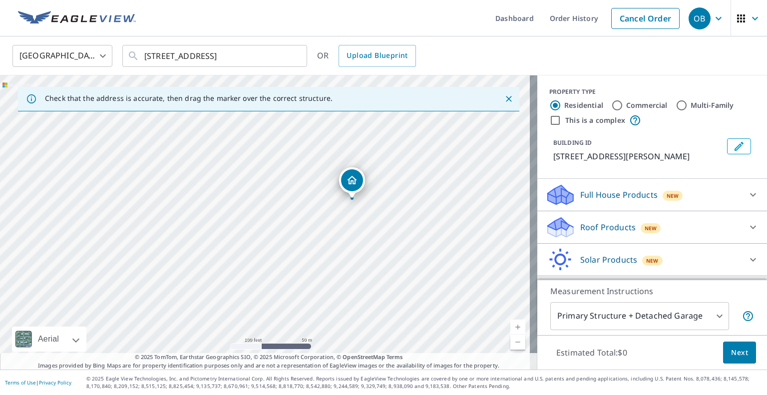
click at [379, 228] on div "[STREET_ADDRESS]" at bounding box center [268, 222] width 537 height 294
drag, startPoint x: 350, startPoint y: 177, endPoint x: 82, endPoint y: 237, distance: 275.3
click at [585, 223] on p "Roof Products" at bounding box center [607, 227] width 55 height 12
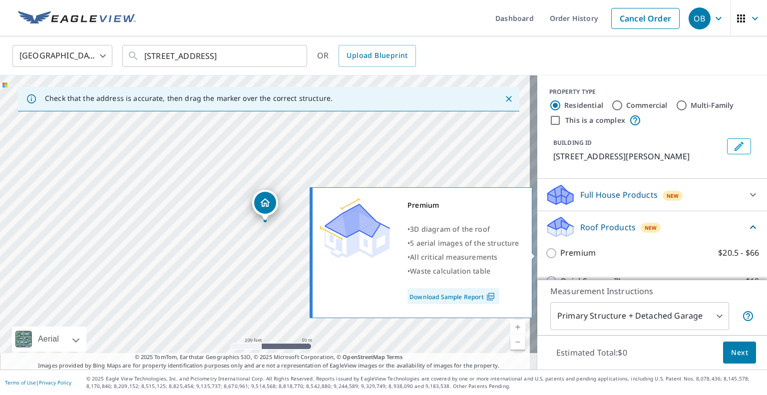
click at [546, 256] on input "Premium $20.5 - $66" at bounding box center [552, 253] width 15 height 12
checkbox input "true"
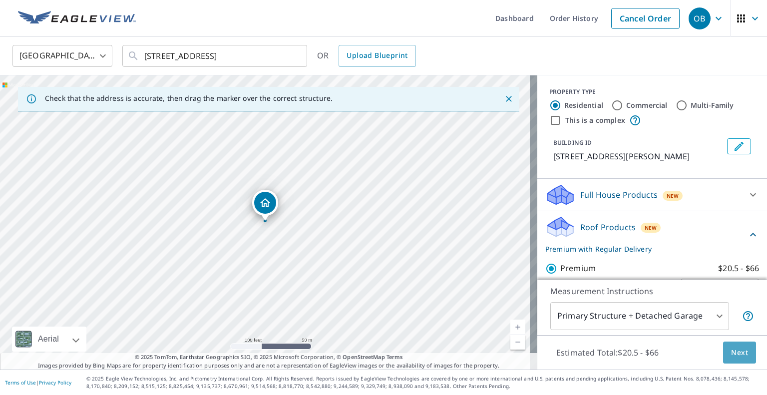
click at [735, 354] on span "Next" at bounding box center [739, 352] width 17 height 12
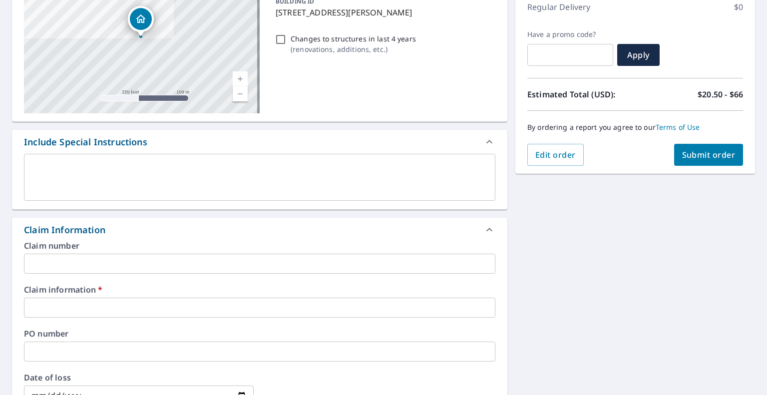
scroll to position [145, 0]
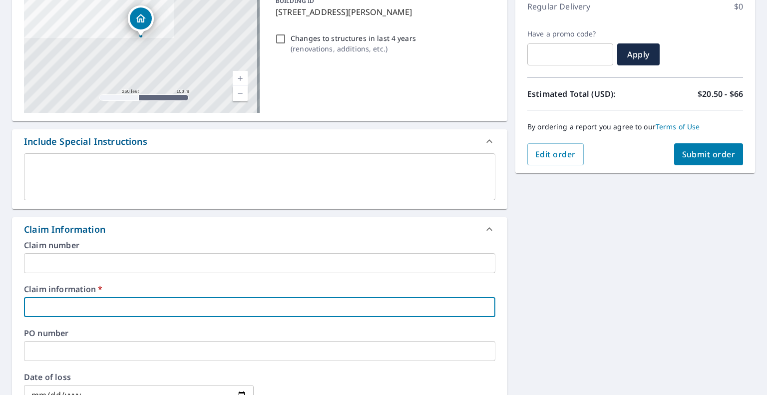
click at [198, 301] on input "text" at bounding box center [259, 307] width 471 height 20
type input "315252"
checkbox input "true"
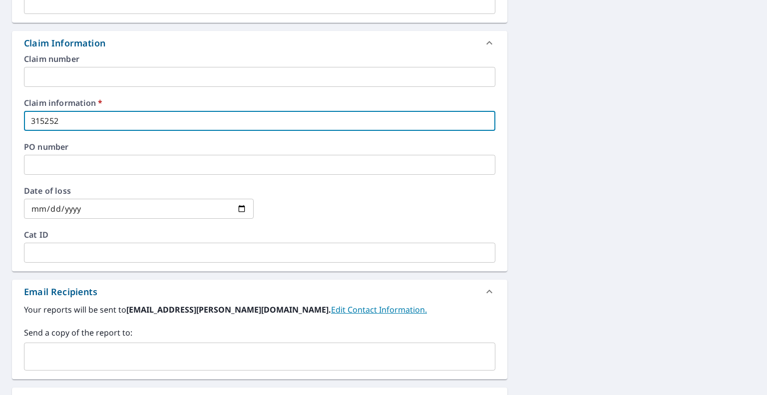
scroll to position [334, 0]
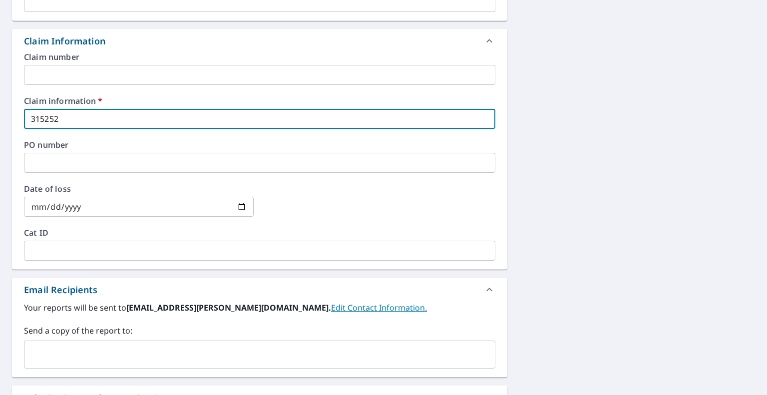
click at [124, 364] on div "​" at bounding box center [259, 355] width 471 height 28
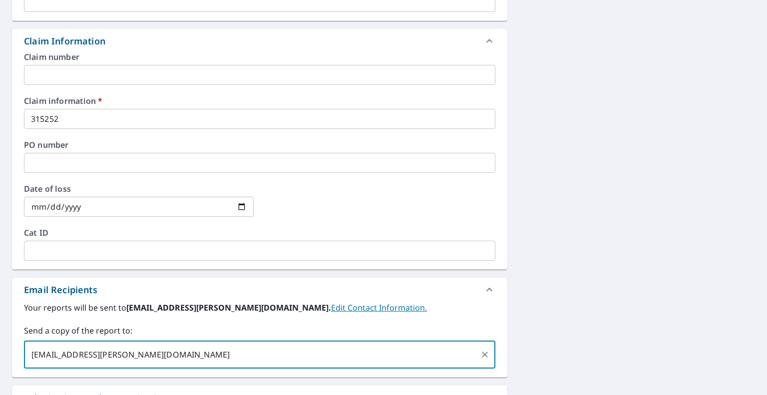
type input "[EMAIL_ADDRESS][PERSON_NAME][DOMAIN_NAME]"
checkbox input "true"
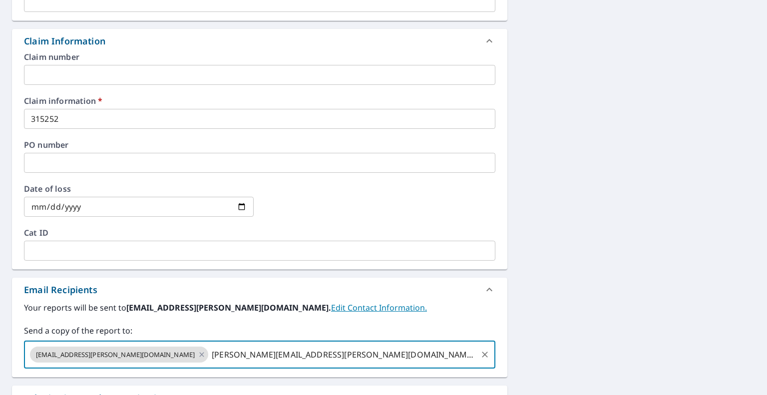
type input "[PERSON_NAME][EMAIL_ADDRESS][PERSON_NAME][DOMAIN_NAME]"
checkbox input "true"
paste input "[PERSON_NAME][EMAIL_ADDRESS][PERSON_NAME][DOMAIN_NAME]"
type input "[PERSON_NAME][EMAIL_ADDRESS][PERSON_NAME][DOMAIN_NAME]"
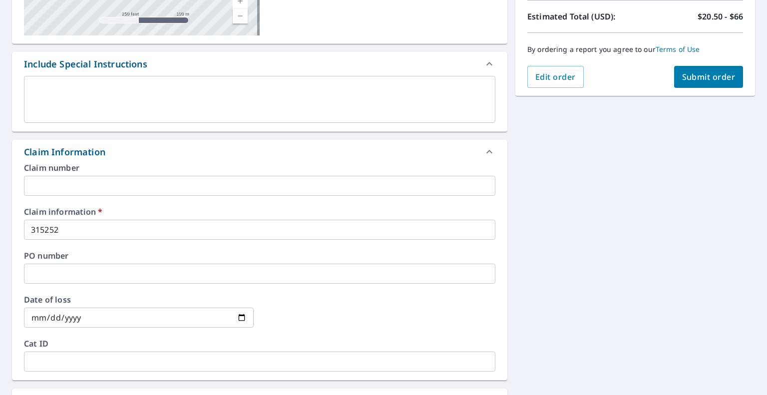
scroll to position [153, 0]
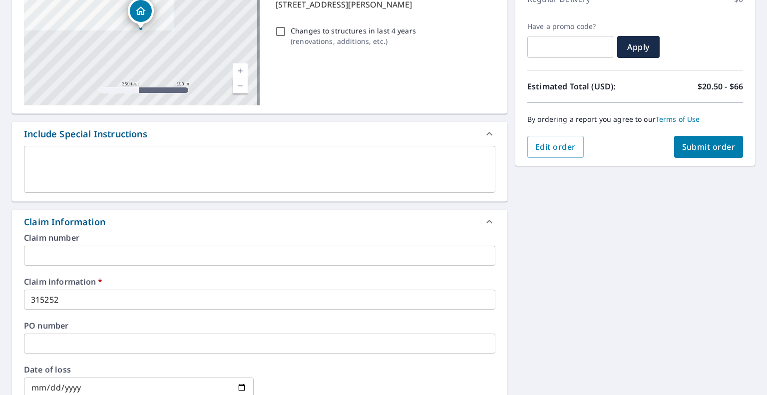
click at [700, 149] on span "Submit order" at bounding box center [708, 146] width 53 height 11
checkbox input "true"
